Goal: Find contact information: Find contact information

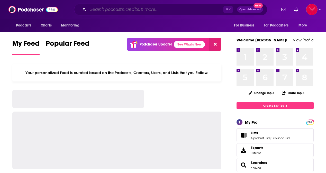
click at [127, 9] on input "Search podcasts, credits, & more..." at bounding box center [155, 9] width 135 height 8
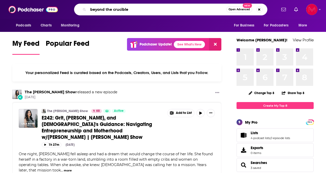
type input "beyond the crucible"
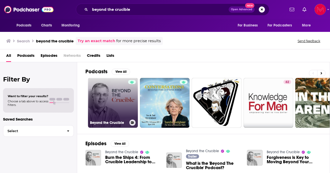
click at [121, 105] on link "Beyond the Crucible" at bounding box center [113, 103] width 50 height 50
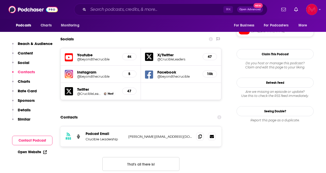
scroll to position [451, 0]
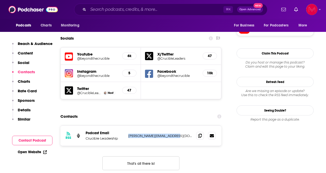
drag, startPoint x: 180, startPoint y: 105, endPoint x: 129, endPoint y: 102, distance: 51.0
click at [128, 126] on div "RSS Podcast Email Crucible Leadership [PERSON_NAME][EMAIL_ADDRESS][DOMAIN_NAME]…" at bounding box center [141, 136] width 161 height 20
copy p "[PERSON_NAME][EMAIL_ADDRESS][DOMAIN_NAME]"
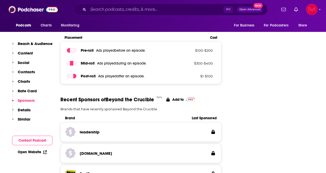
scroll to position [681, 0]
